Goal: Find specific page/section: Find specific page/section

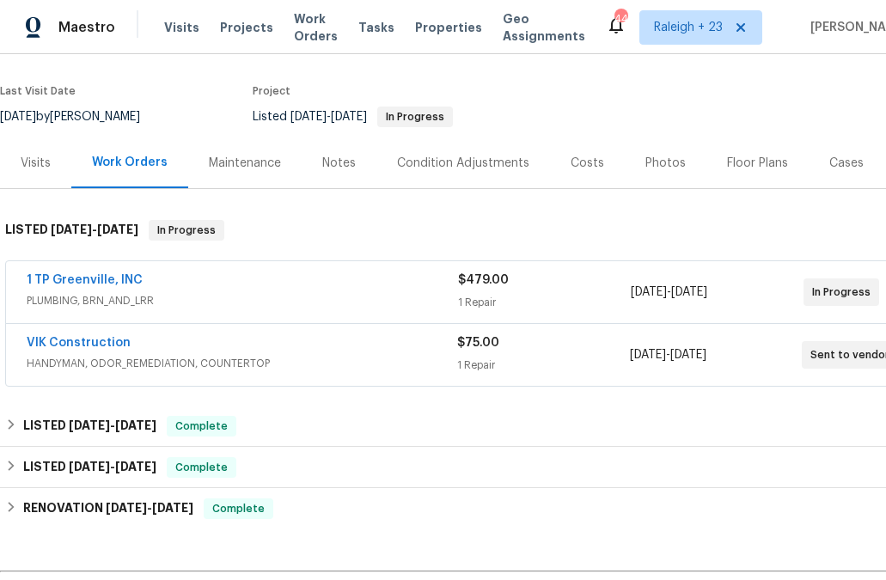
scroll to position [125, 0]
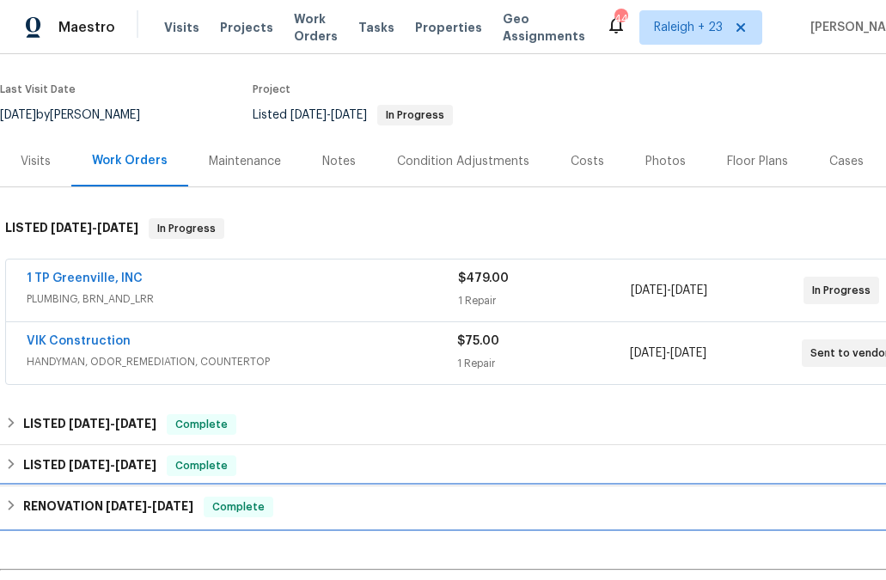
click at [150, 504] on span "5/6/25 - 5/29/25" at bounding box center [150, 506] width 88 height 12
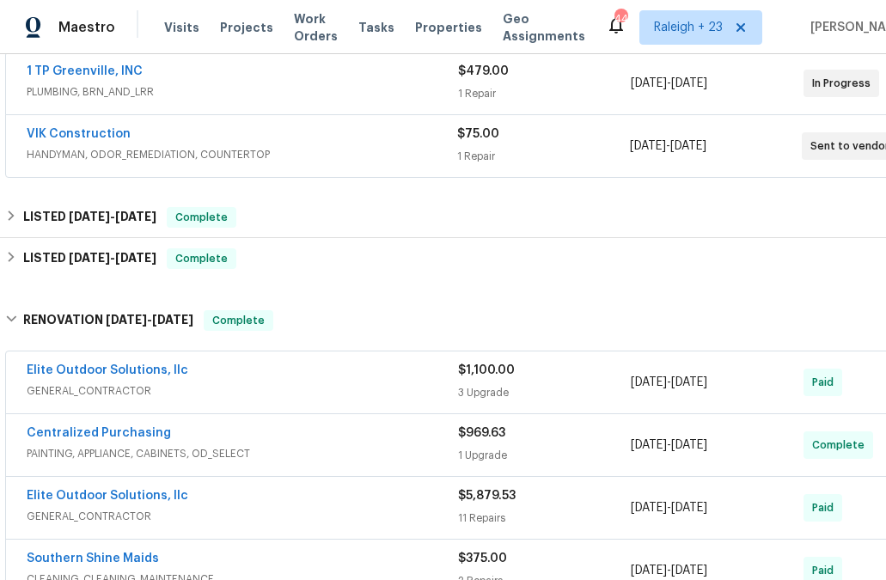
scroll to position [327, 0]
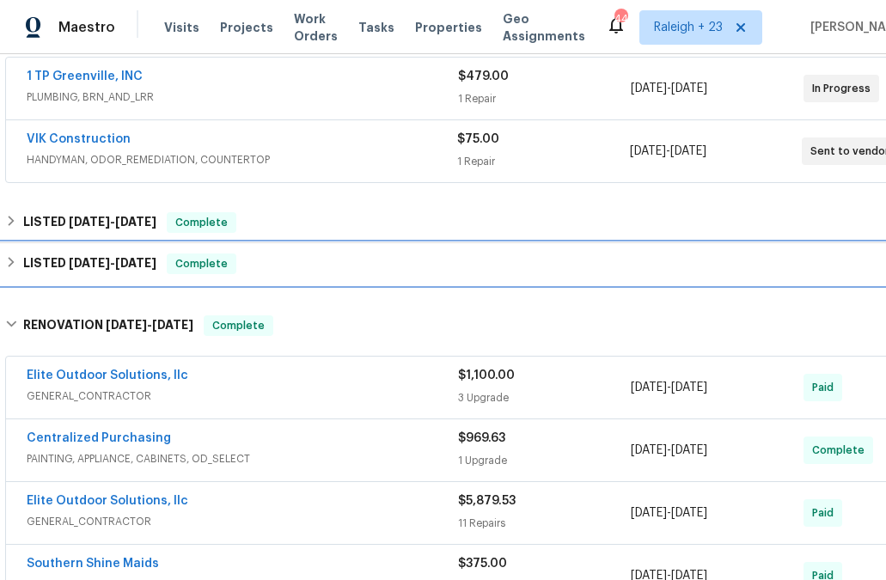
click at [182, 259] on span "Complete" at bounding box center [201, 263] width 66 height 17
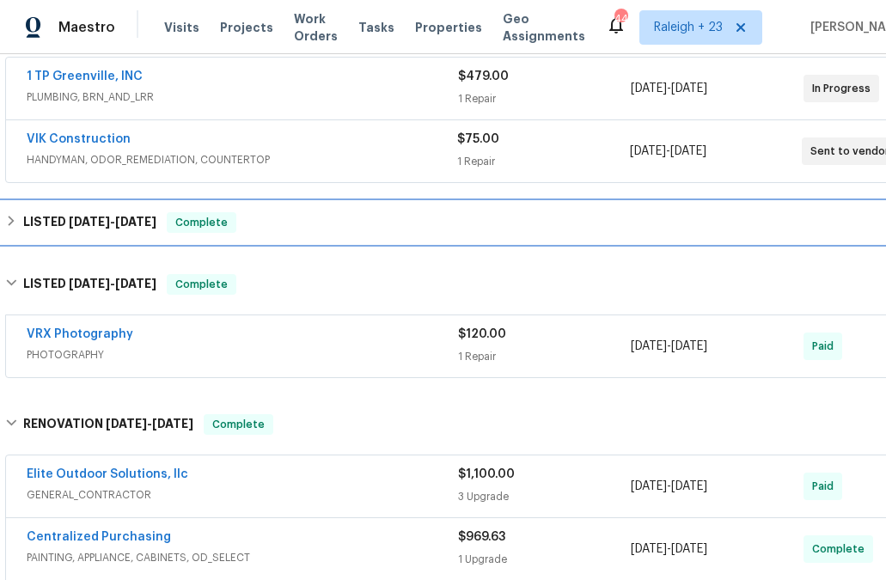
click at [135, 235] on div "LISTED 7/1/25 - 7/21/25 Complete" at bounding box center [485, 222] width 971 height 41
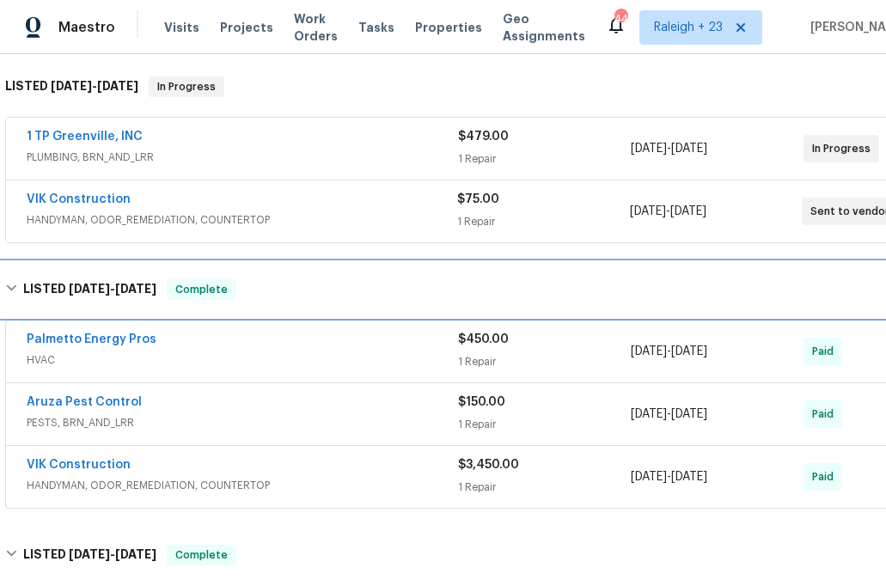
scroll to position [255, 0]
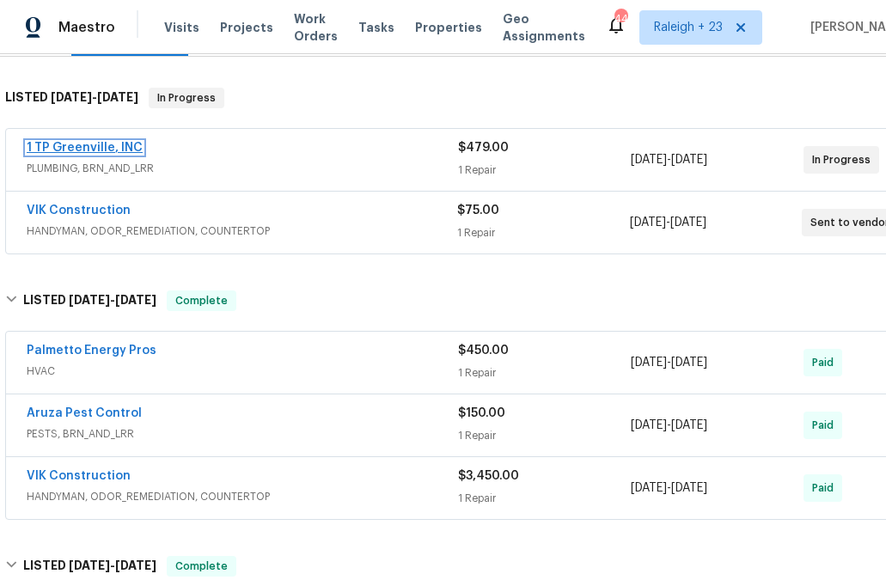
click at [113, 142] on link "1 TP Greenville, INC" at bounding box center [85, 148] width 116 height 12
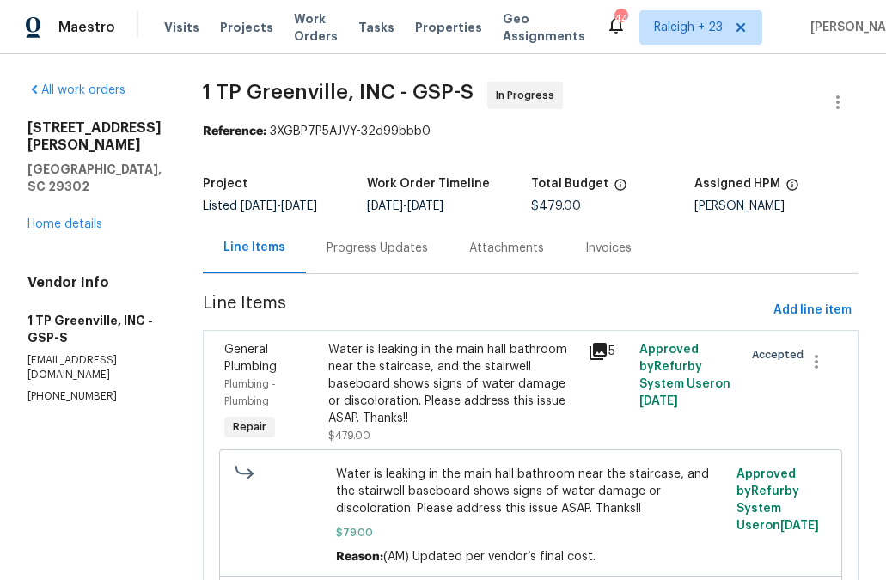
click at [382, 248] on div "Progress Updates" at bounding box center [377, 248] width 101 height 17
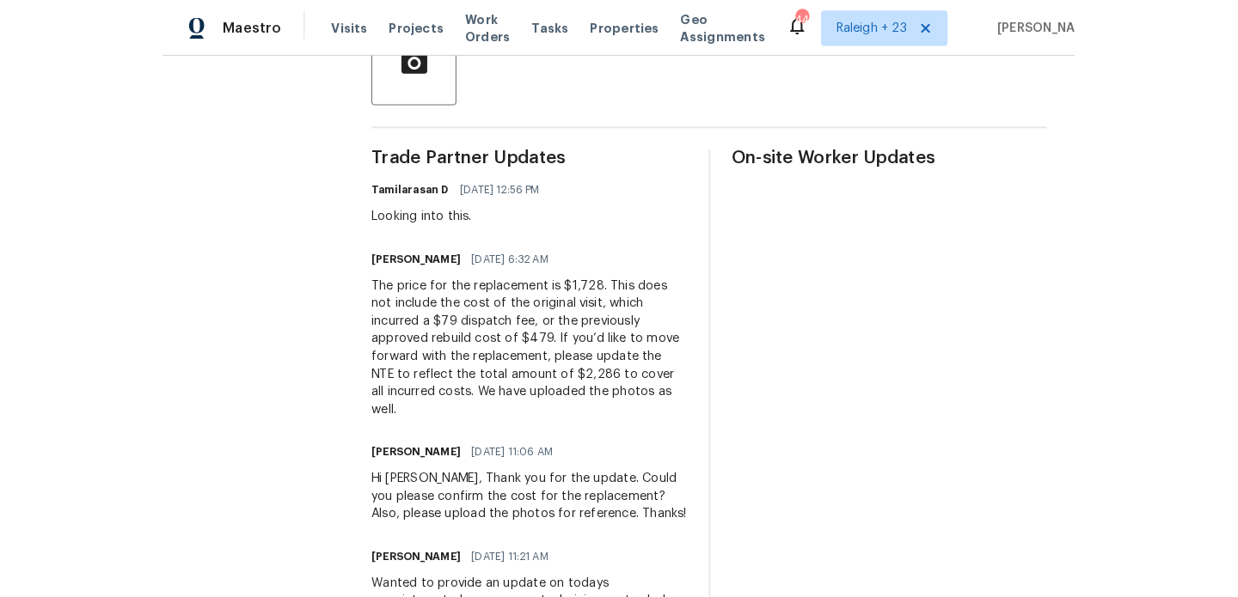
scroll to position [462, 0]
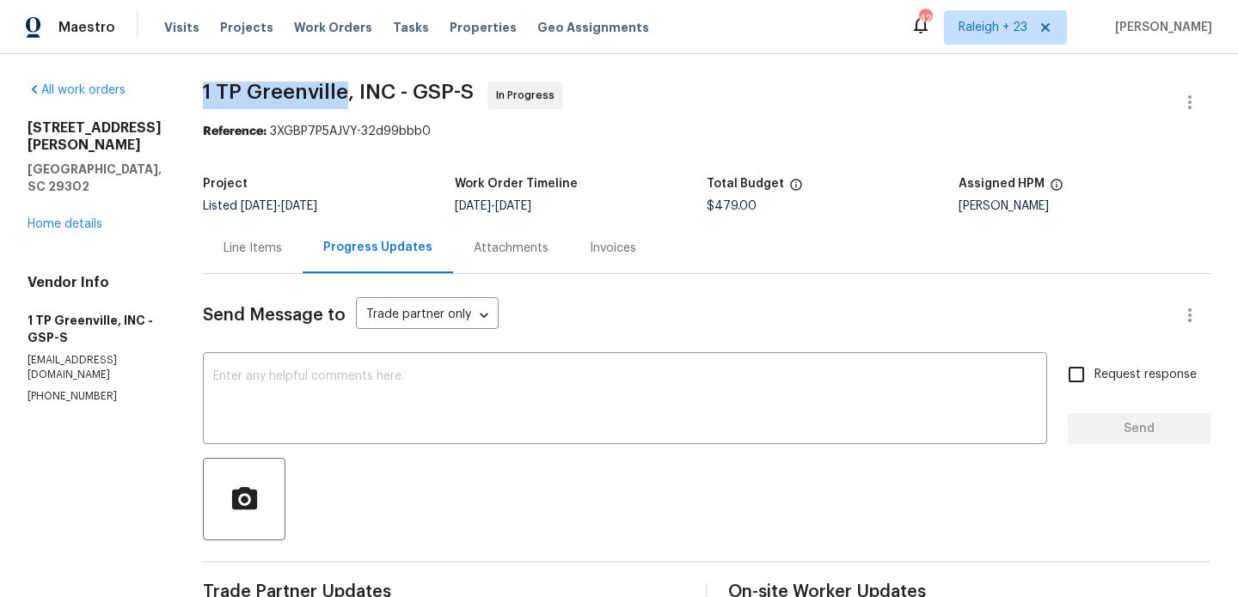
drag, startPoint x: 198, startPoint y: 92, endPoint x: 341, endPoint y: 93, distance: 143.5
click at [341, 93] on span "1 TP Greenville, INC - GSP-S" at bounding box center [338, 92] width 271 height 21
copy span "1 [GEOGRAPHIC_DATA]"
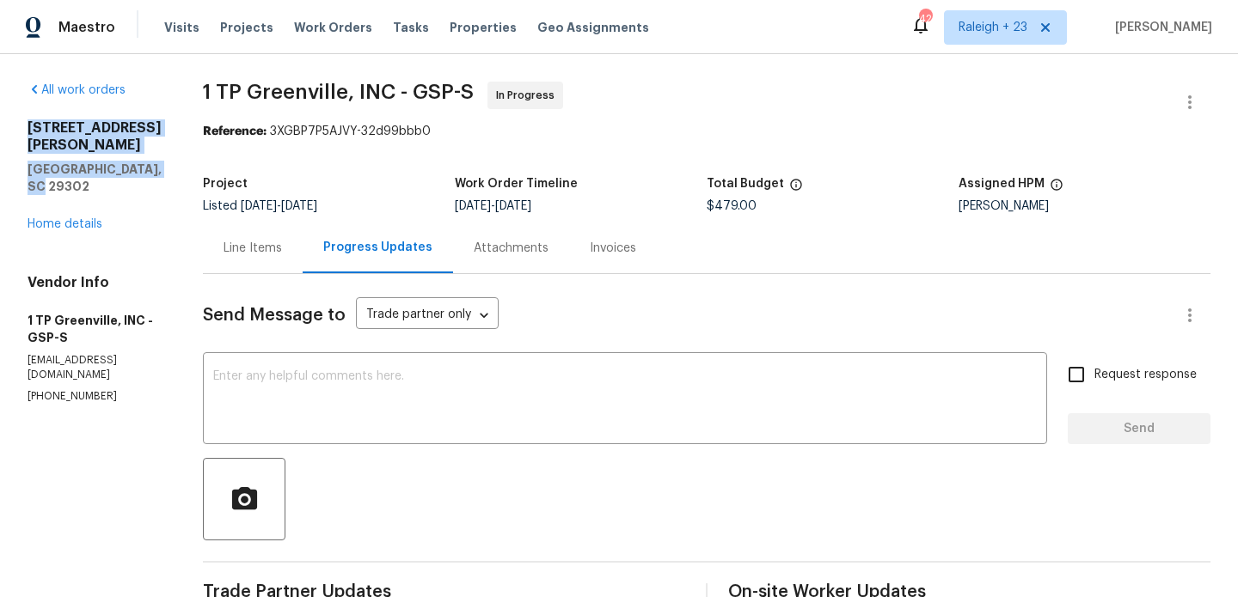
drag, startPoint x: 28, startPoint y: 125, endPoint x: 71, endPoint y: 167, distance: 59.6
click at [71, 167] on div "[STREET_ADDRESS][PERSON_NAME]" at bounding box center [95, 157] width 134 height 76
copy div "[STREET_ADDRESS][PERSON_NAME]"
click at [372, 171] on div "Project Listed [DATE] - [DATE] Work Order Timeline [DATE] - [DATE] Total Budget…" at bounding box center [706, 195] width 1007 height 55
